Goal: Task Accomplishment & Management: Manage account settings

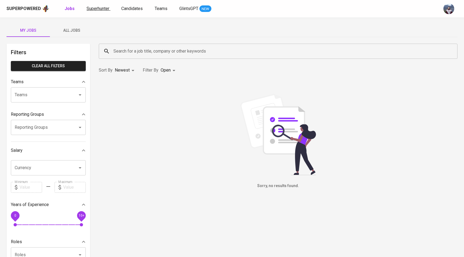
click at [97, 7] on span "Superhunter" at bounding box center [97, 8] width 23 height 5
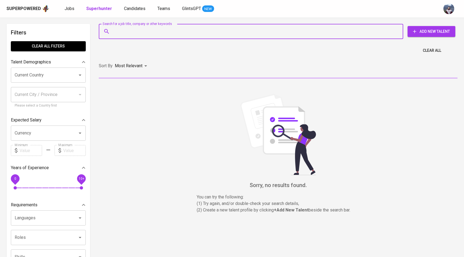
click at [127, 34] on input "Search for a job title, company or other keywords" at bounding box center [252, 31] width 280 height 10
paste input "[EMAIL_ADDRESS][DOMAIN_NAME]"
type input "[EMAIL_ADDRESS][DOMAIN_NAME]"
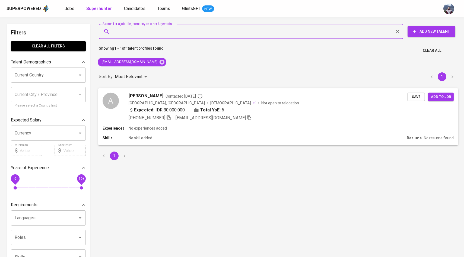
click at [115, 96] on div "A" at bounding box center [110, 100] width 16 height 16
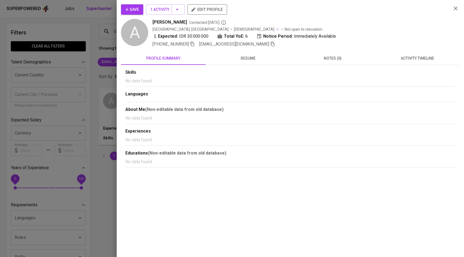
click at [430, 63] on button "activity timeline" at bounding box center [417, 58] width 85 height 13
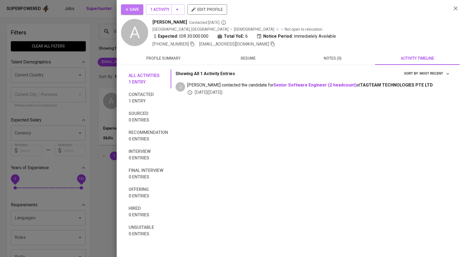
click at [139, 9] on span "Save" at bounding box center [132, 9] width 14 height 7
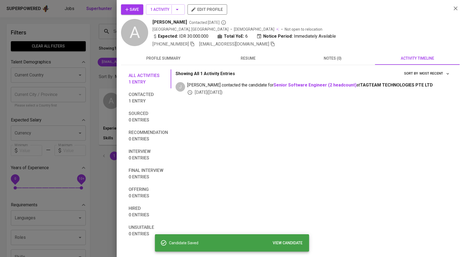
click at [87, 53] on div at bounding box center [232, 128] width 464 height 257
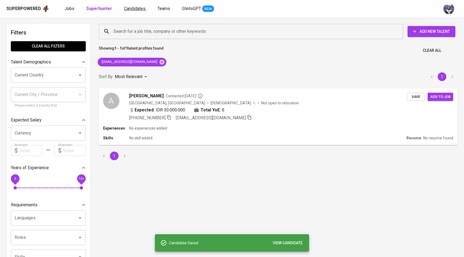
click at [132, 11] on span "Candidates" at bounding box center [134, 8] width 21 height 5
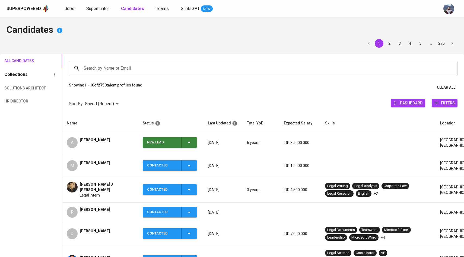
scroll to position [25, 0]
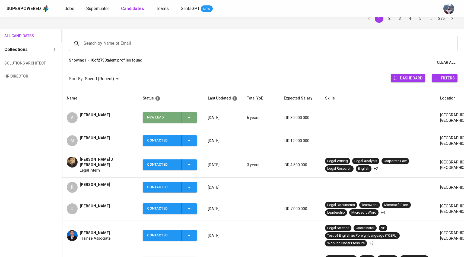
click at [189, 117] on icon "button" at bounding box center [189, 117] width 3 height 1
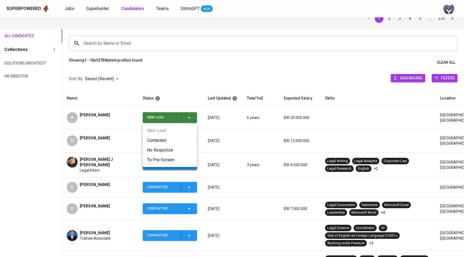
click at [161, 140] on li "Contacted" at bounding box center [170, 141] width 54 height 10
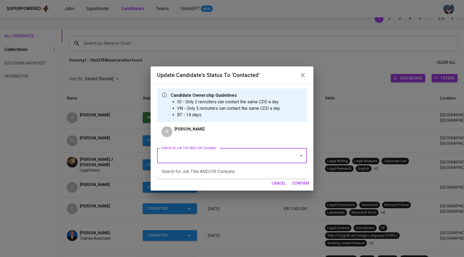
click at [191, 160] on input "Search for Job Title AND/OR Company" at bounding box center [224, 155] width 130 height 10
type input "a"
type input "n"
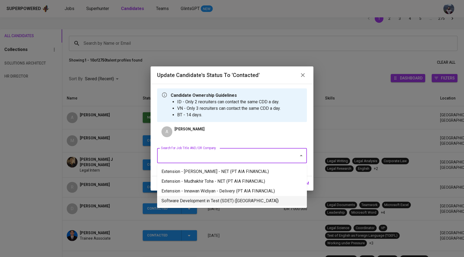
click at [224, 202] on li "Software Development in Test (SDET) ([GEOGRAPHIC_DATA])" at bounding box center [232, 201] width 150 height 10
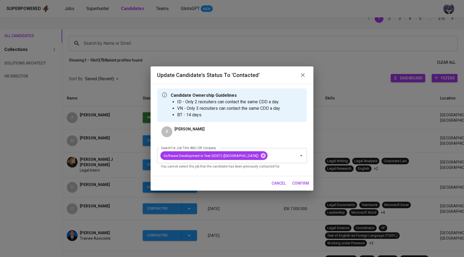
click at [300, 187] on span "confirm" at bounding box center [300, 183] width 17 height 7
